Goal: Task Accomplishment & Management: Manage account settings

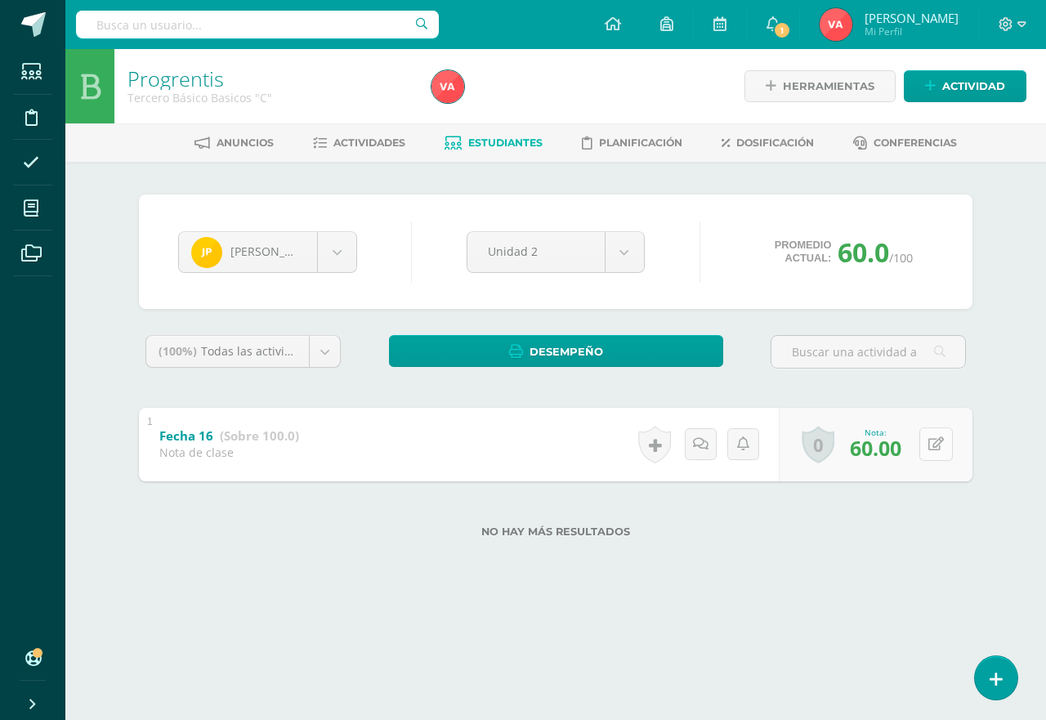
click at [930, 444] on icon at bounding box center [936, 444] width 16 height 14
type input "70"
click at [901, 452] on icon at bounding box center [903, 450] width 15 height 14
click at [336, 257] on body "Estudiantes Disciplina Asistencia Mis cursos Archivos Soporte Ayuda Reportar un…" at bounding box center [523, 295] width 1046 height 590
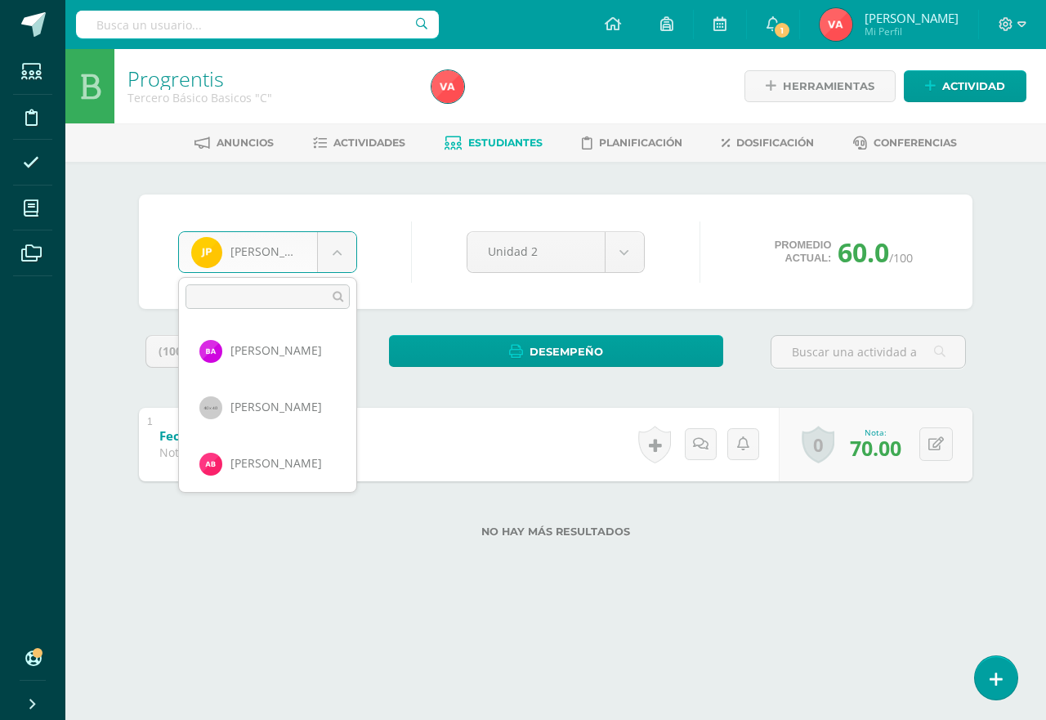
scroll to position [901, 0]
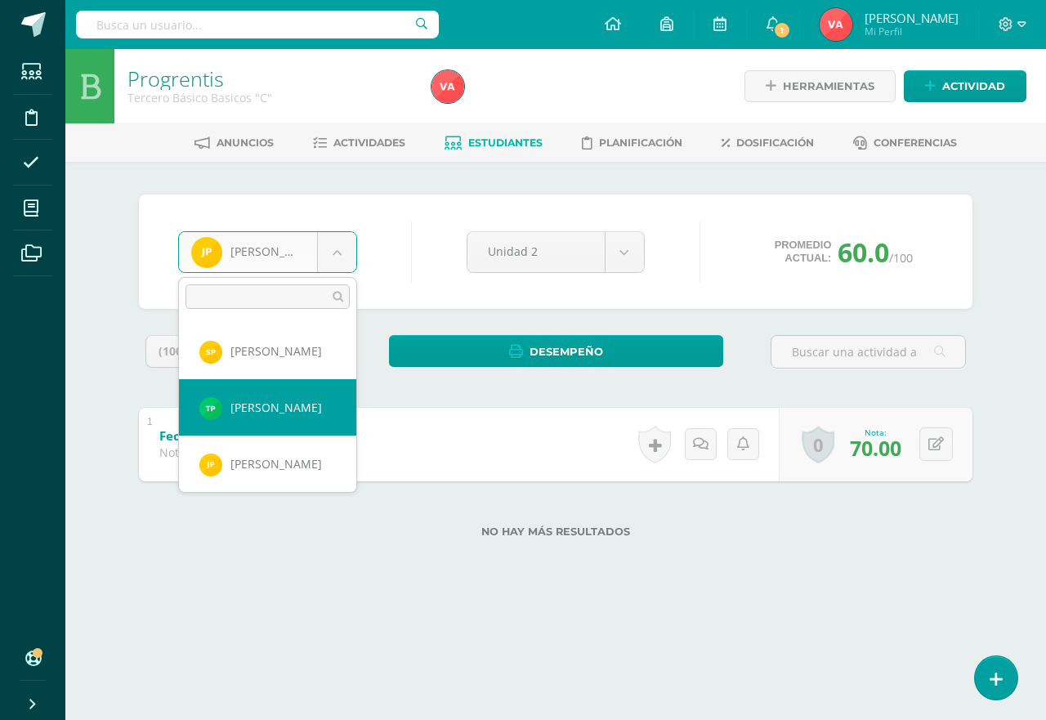
select select "2389"
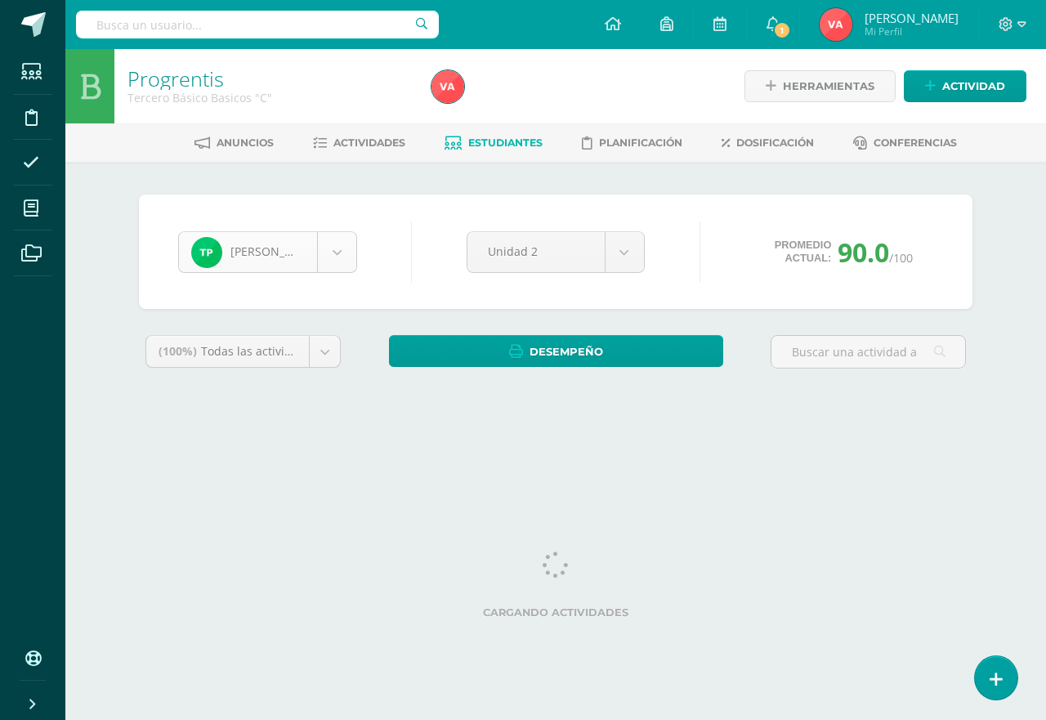
click at [331, 250] on body "Estudiantes Disciplina Asistencia Mis cursos Archivos Soporte Ayuda Reportar un…" at bounding box center [523, 220] width 1046 height 440
click at [333, 254] on body "Estudiantes Disciplina Asistencia Mis cursos Archivos Soporte Ayuda Reportar un…" at bounding box center [523, 220] width 1046 height 440
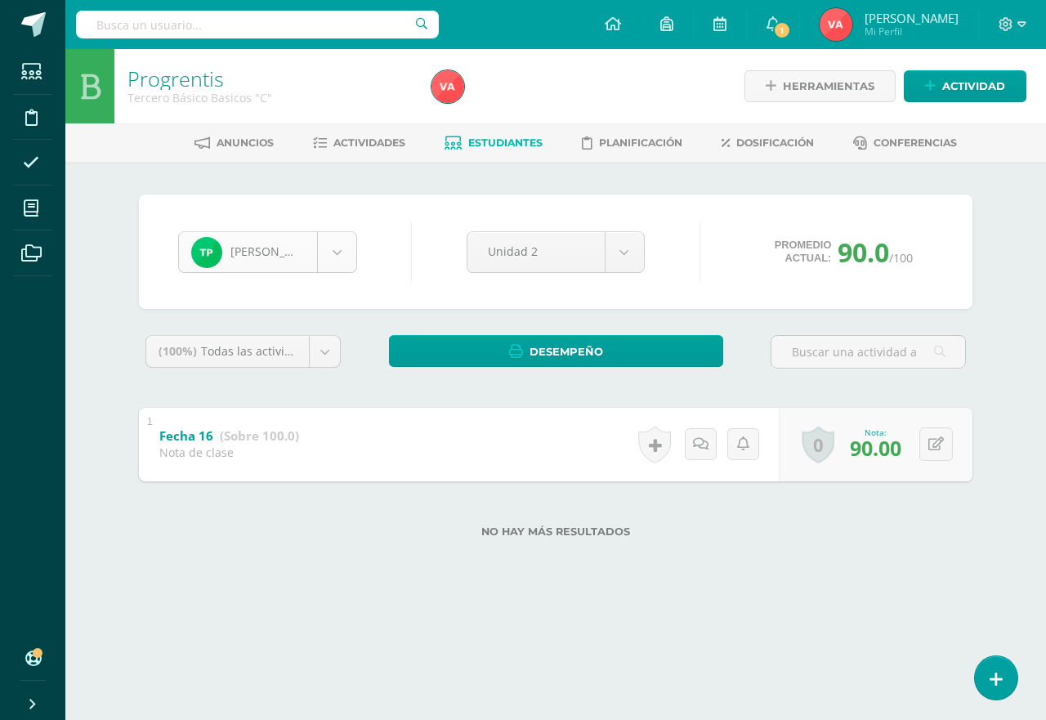
click at [333, 254] on body "Estudiantes Disciplina Asistencia Mis cursos Archivos Soporte Ayuda Reportar un…" at bounding box center [523, 295] width 1046 height 590
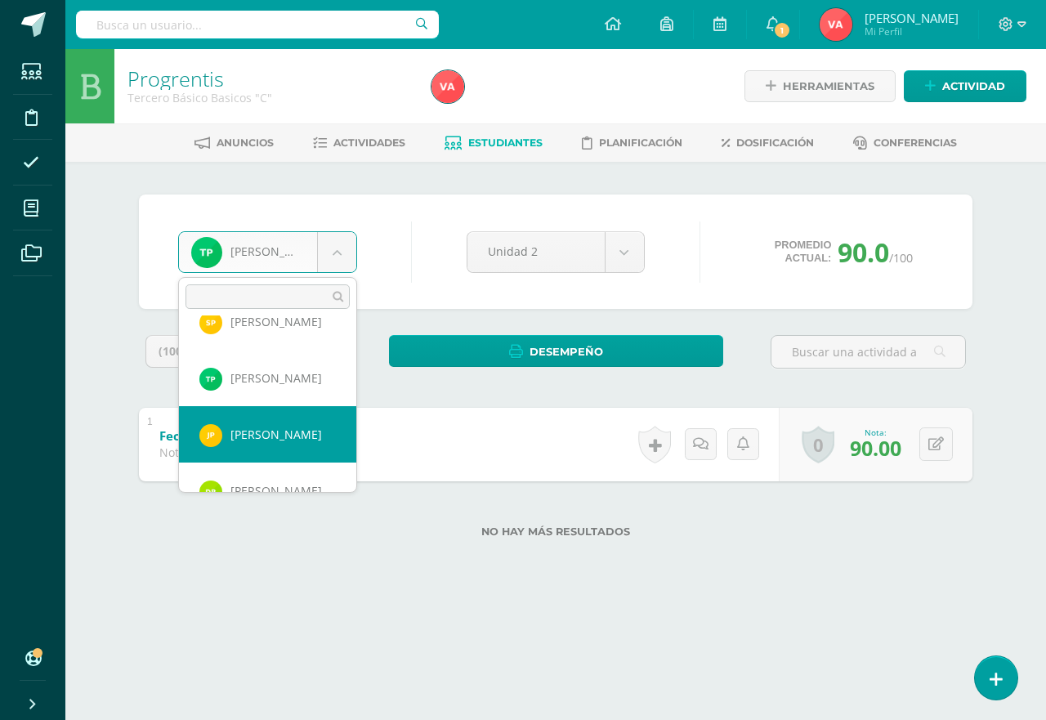
scroll to position [959, 0]
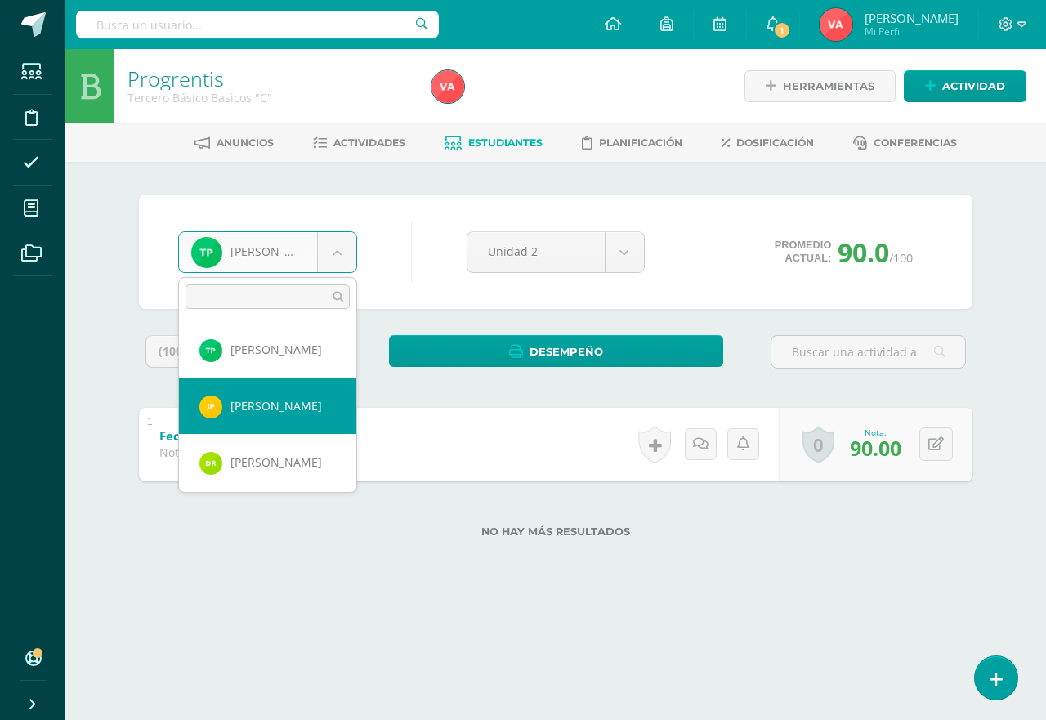
select select "2390"
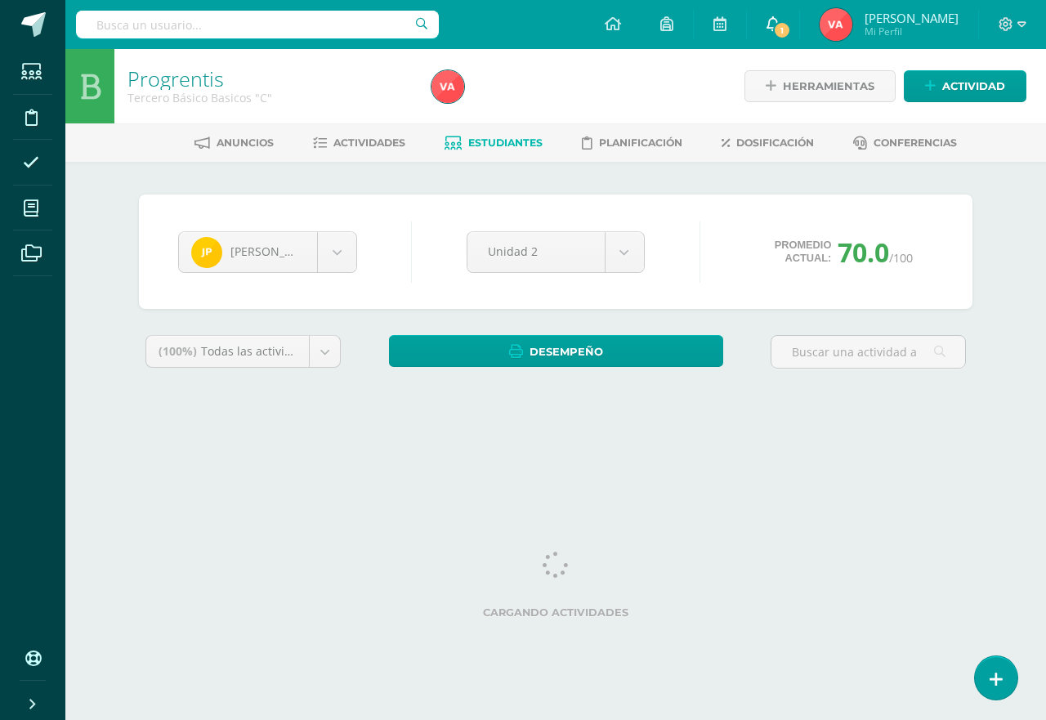
click at [779, 22] on icon at bounding box center [772, 23] width 13 height 15
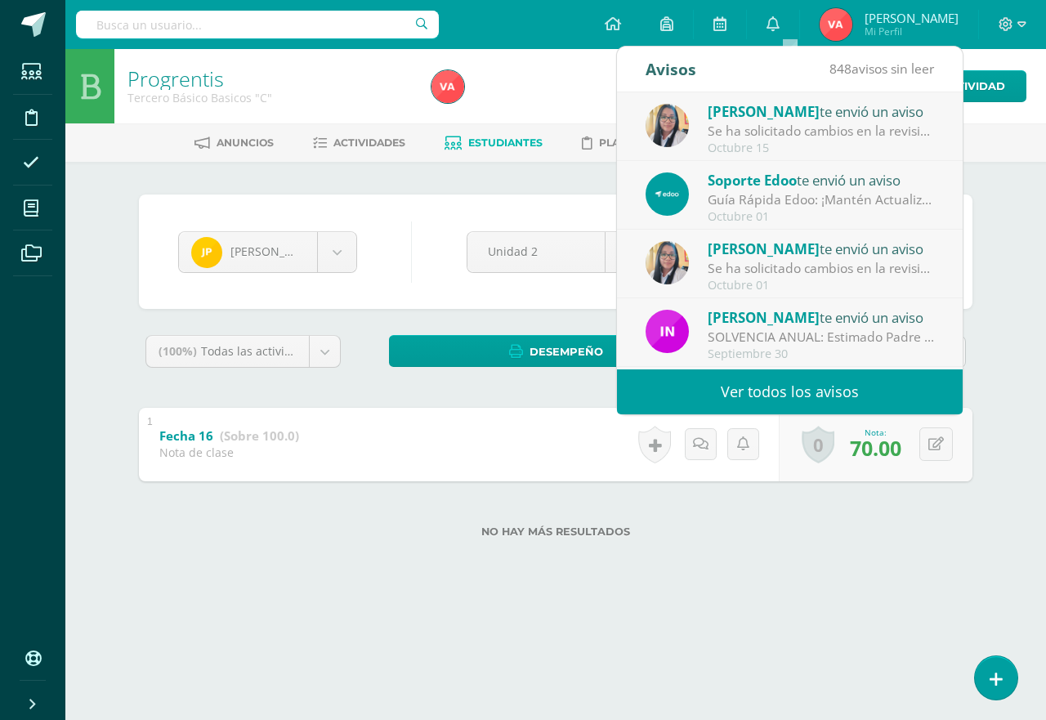
click at [787, 136] on div "Se ha solicitado cambios en la revisión de la unidad Unidad 2 para el curso Pro…" at bounding box center [820, 131] width 227 height 19
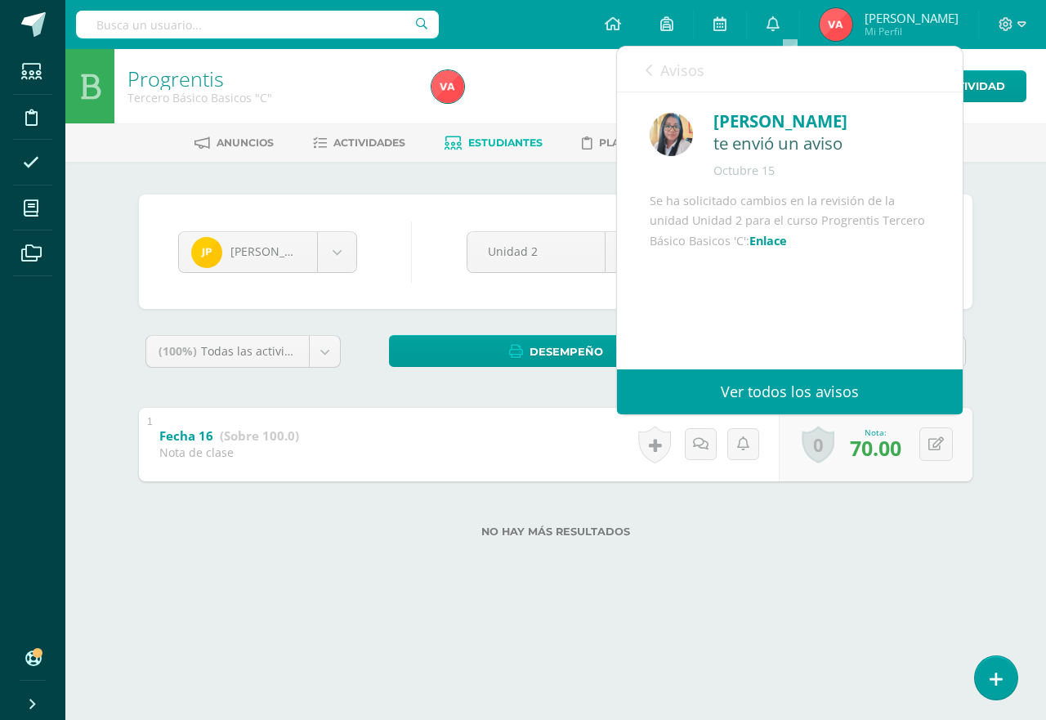
click at [564, 96] on div at bounding box center [580, 86] width 310 height 74
